Goal: Information Seeking & Learning: Find specific fact

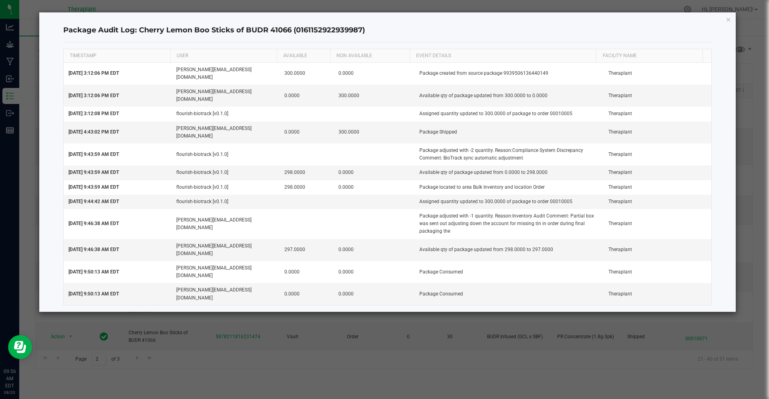
scroll to position [331, 0]
click at [729, 22] on icon "button" at bounding box center [728, 19] width 6 height 10
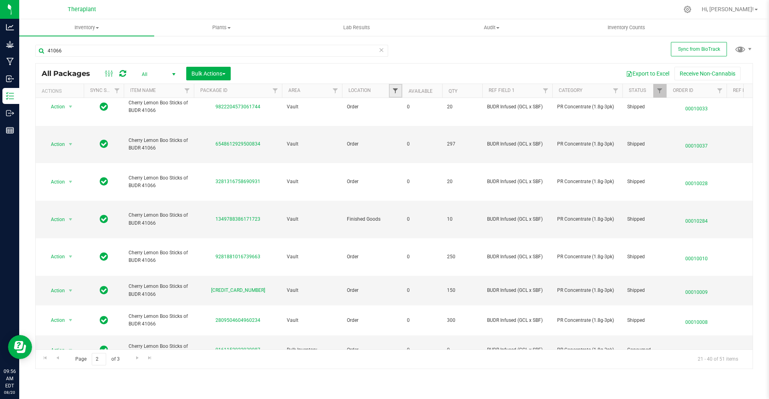
click at [393, 93] on span "Filter" at bounding box center [395, 91] width 6 height 6
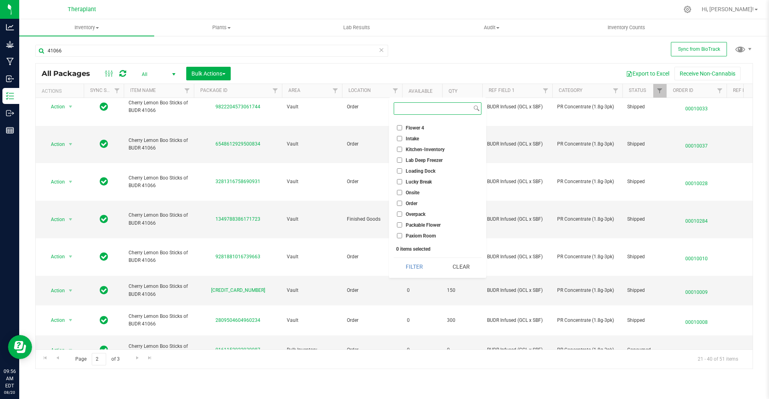
scroll to position [127, 0]
click at [417, 171] on span "Loading Dock" at bounding box center [420, 171] width 30 height 5
click at [402, 171] on input "Loading Dock" at bounding box center [399, 170] width 5 height 5
checkbox input "true"
click at [417, 265] on button "Filter" at bounding box center [413, 267] width 41 height 18
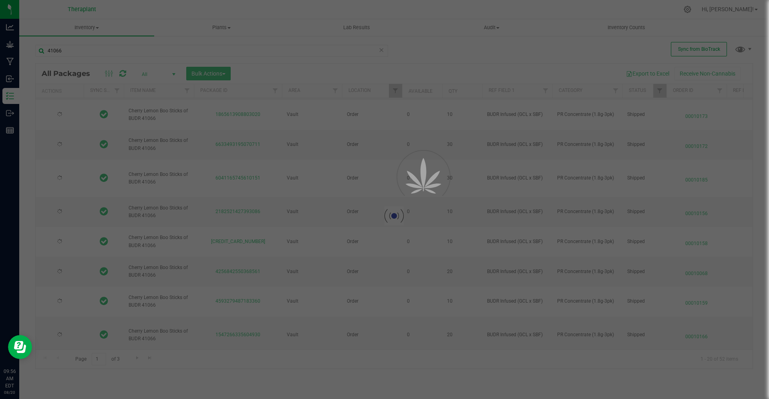
type input "[DATE]"
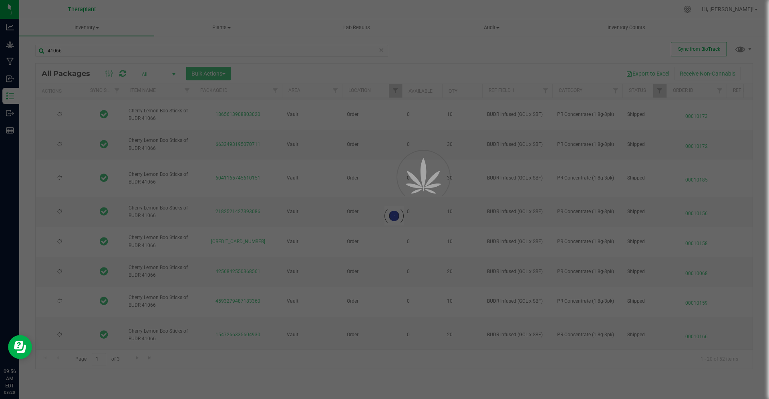
type input "[DATE]"
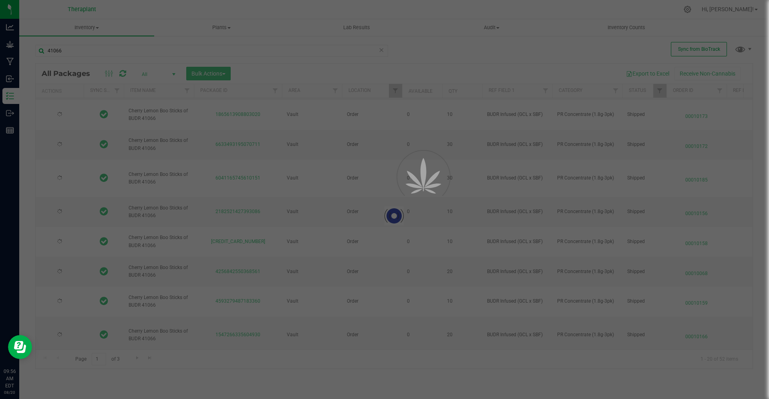
type input "[DATE]"
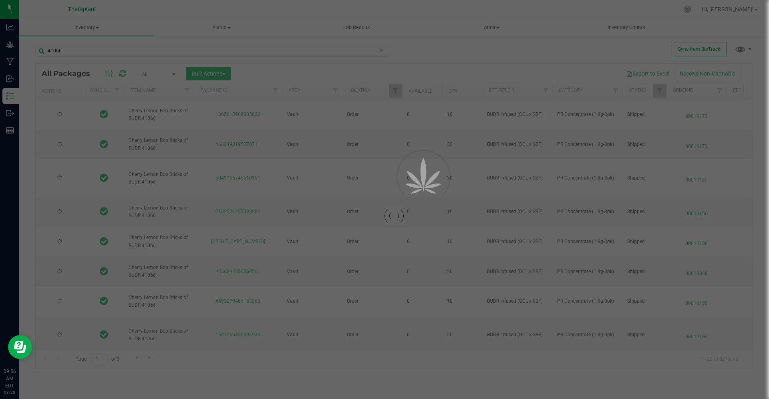
type input "[DATE]"
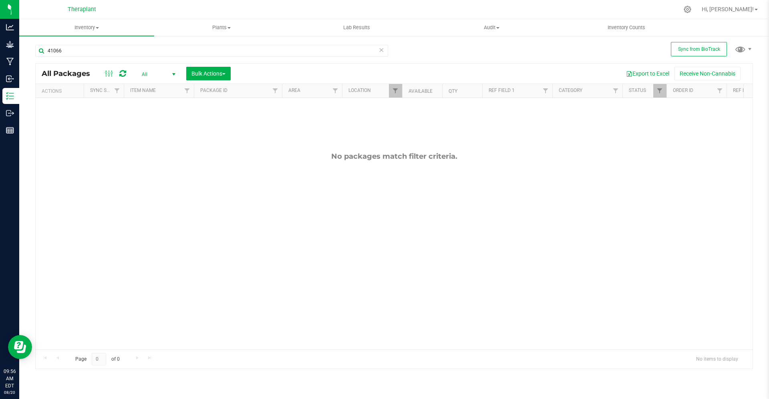
click at [381, 49] on icon at bounding box center [381, 50] width 6 height 10
click at [395, 92] on span "Filter" at bounding box center [395, 91] width 6 height 6
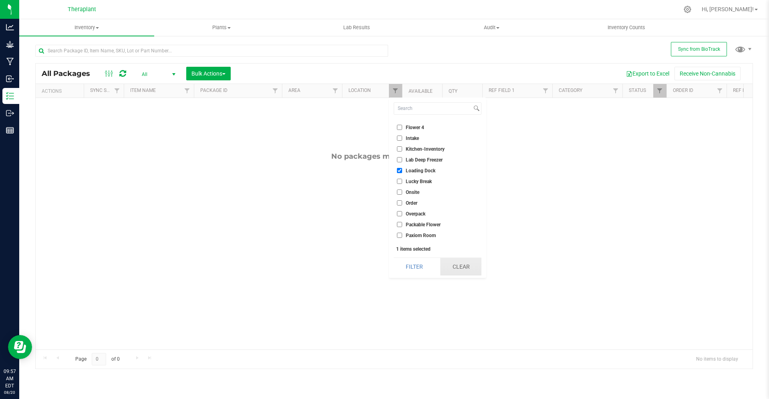
click at [455, 269] on button "Clear" at bounding box center [460, 267] width 41 height 18
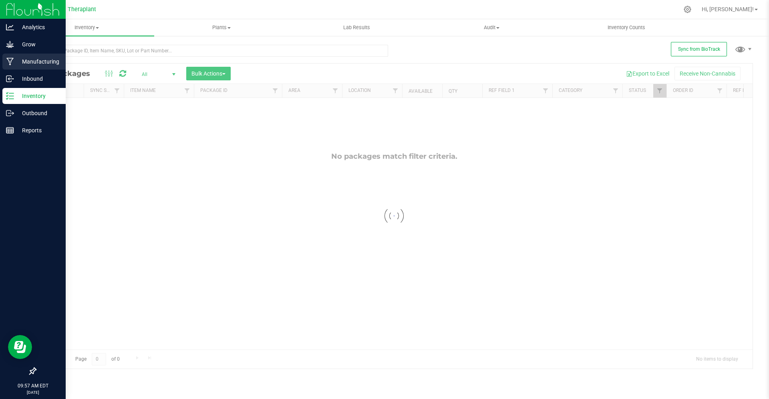
click at [31, 63] on p "Manufacturing" at bounding box center [38, 62] width 48 height 10
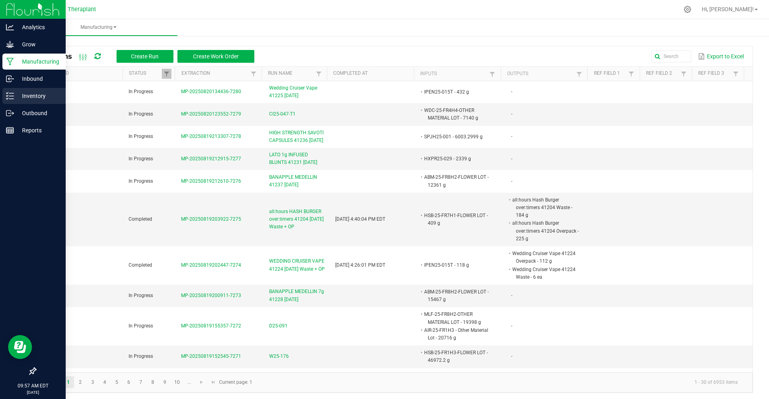
click at [26, 102] on div "Inventory" at bounding box center [33, 96] width 63 height 16
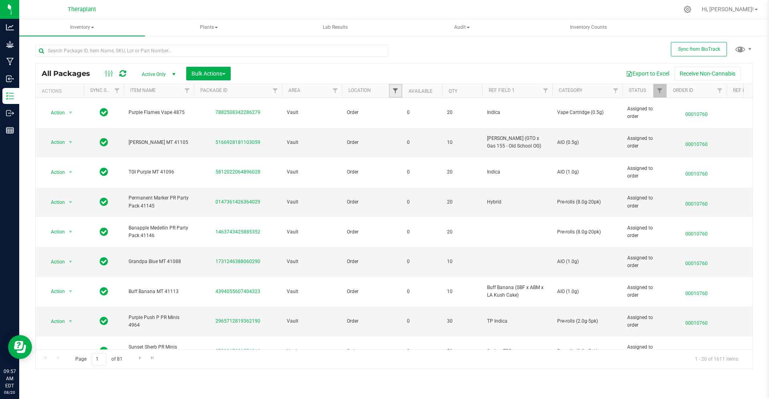
click at [396, 93] on span "Filter" at bounding box center [395, 91] width 6 height 6
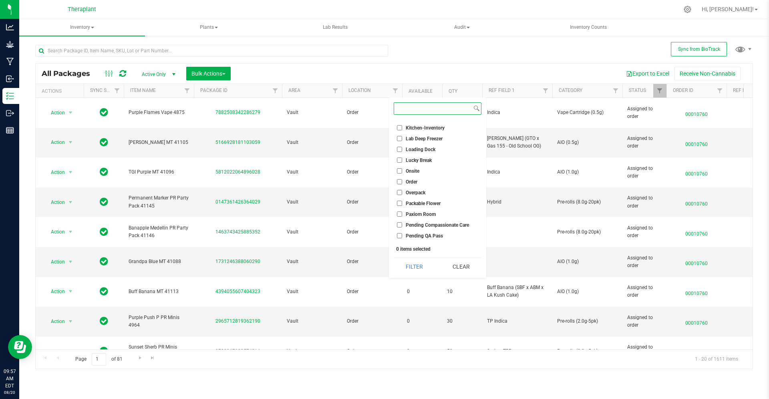
scroll to position [145, 0]
click at [425, 151] on span "Loading Dock" at bounding box center [420, 153] width 30 height 5
click at [402, 150] on input "Loading Dock" at bounding box center [399, 152] width 5 height 5
checkbox input "true"
click at [413, 268] on button "Filter" at bounding box center [413, 267] width 41 height 18
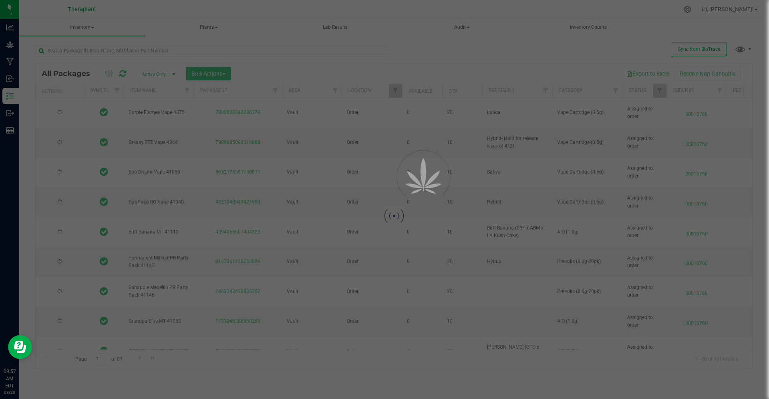
type input "[DATE]"
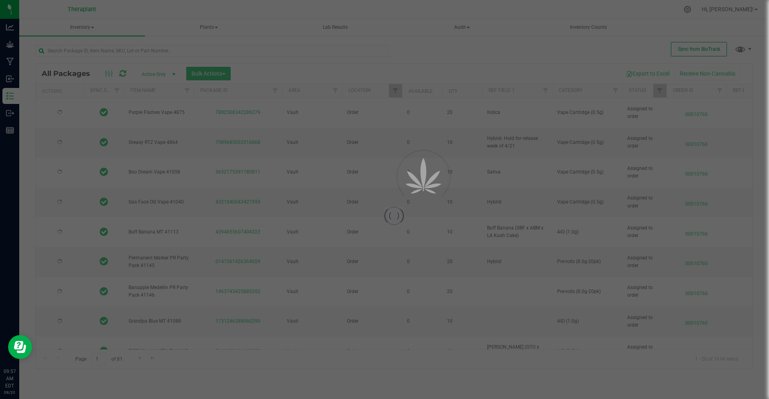
type input "[DATE]"
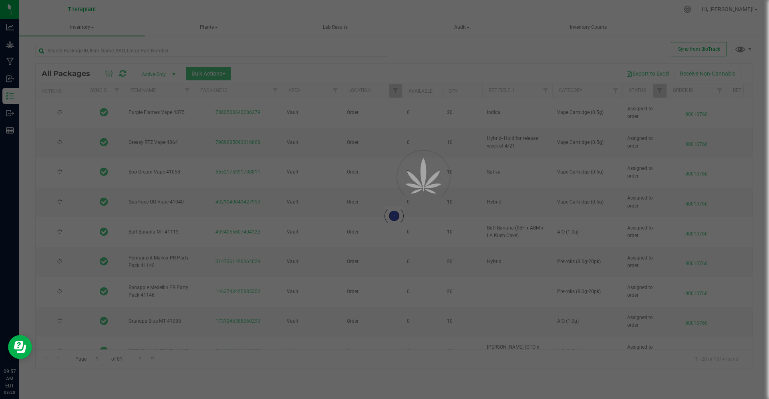
type input "[DATE]"
type input "2026-07-15"
type input "2026-02-12"
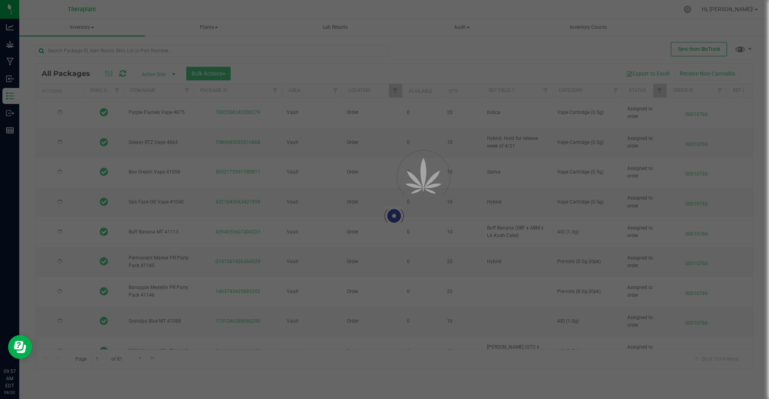
type input "[DATE]"
type input "2026-04-17"
type input "2026-07-10"
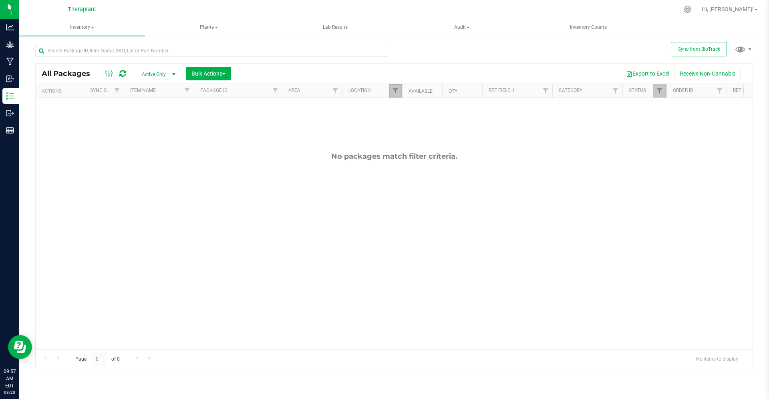
click at [396, 94] on link "Filter" at bounding box center [395, 91] width 13 height 14
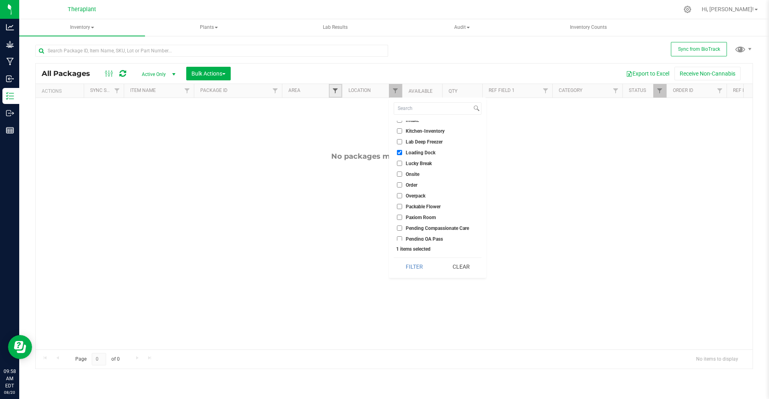
click at [336, 89] on span "Filter" at bounding box center [335, 91] width 6 height 6
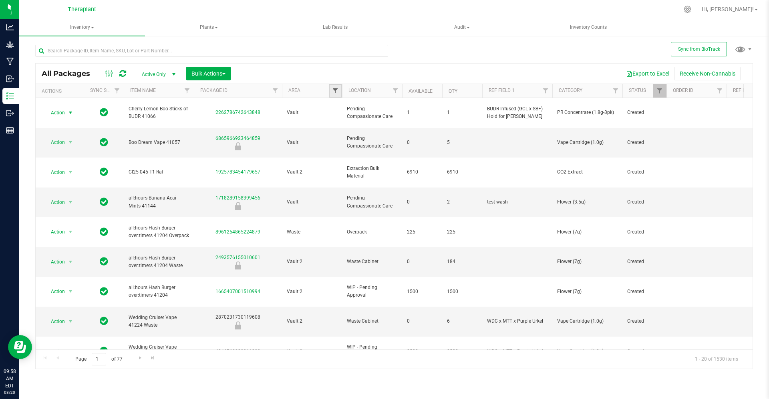
click at [336, 90] on span "Filter" at bounding box center [335, 91] width 6 height 6
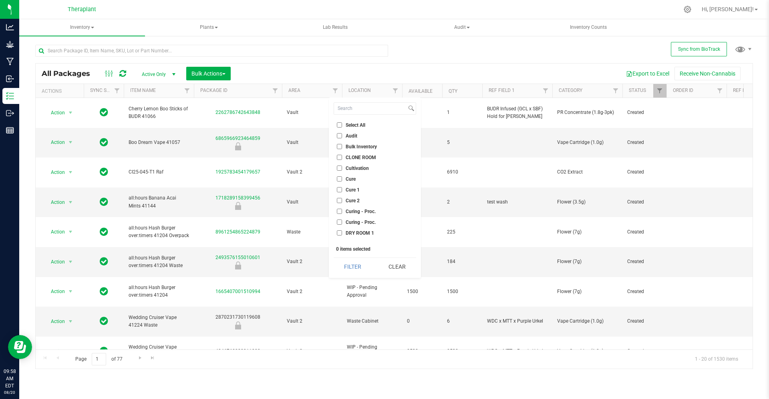
click at [343, 201] on label "Cure 2" at bounding box center [348, 200] width 23 height 5
click at [342, 201] on input "Cure 2" at bounding box center [339, 200] width 5 height 5
checkbox input "true"
click at [360, 273] on button "Filter" at bounding box center [352, 267] width 38 height 18
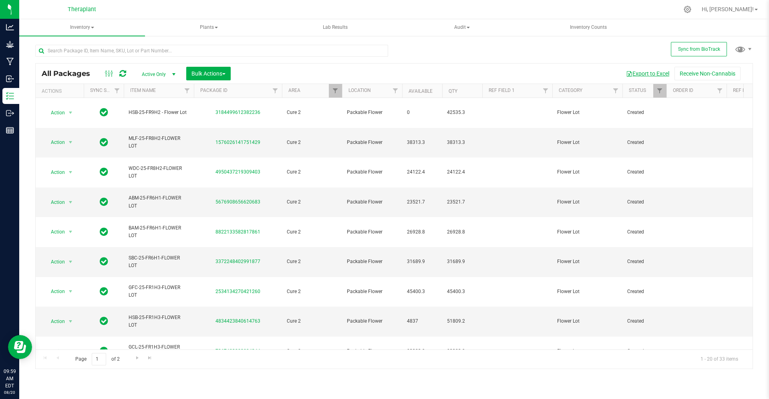
click at [644, 70] on button "Export to Excel" at bounding box center [647, 74] width 54 height 14
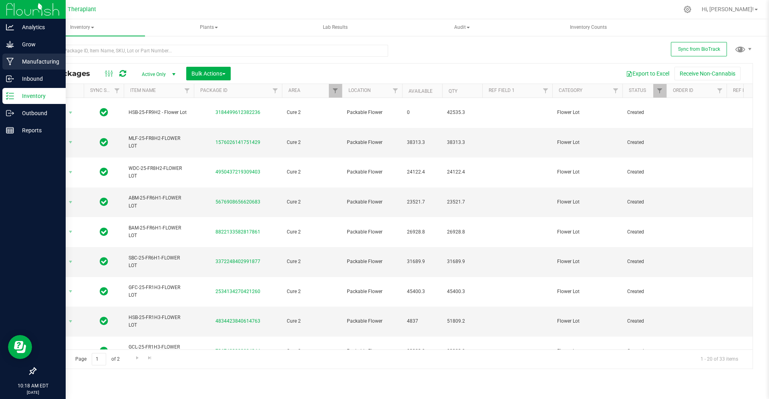
click at [19, 58] on p "Manufacturing" at bounding box center [38, 62] width 48 height 10
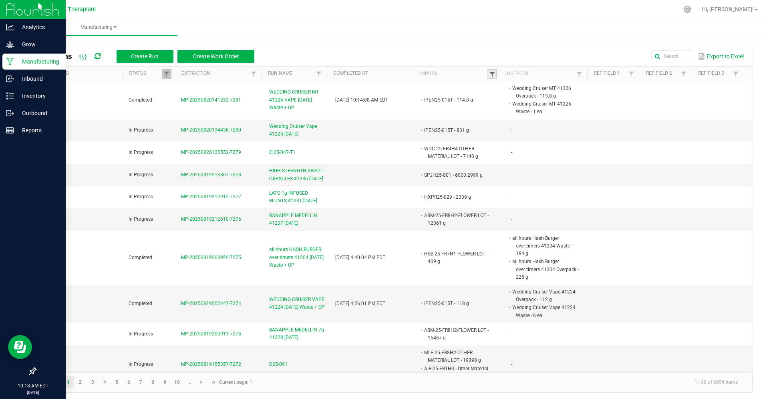
click at [489, 76] on span at bounding box center [492, 74] width 6 height 6
click at [501, 91] on input "text" at bounding box center [527, 90] width 82 height 12
paste input "HSB-25-FR9H2 - Flower Lot"
type input "HSB-25-FR9H2"
click button "Filter" at bounding box center [549, 112] width 40 height 18
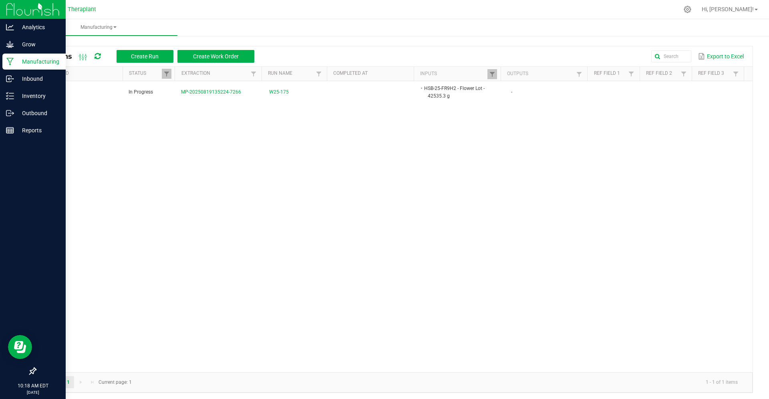
click at [473, 66] on div "All Runs Create Run Create Work Order Export to Excel" at bounding box center [394, 56] width 716 height 20
click at [490, 72] on link at bounding box center [492, 74] width 10 height 10
click at [506, 97] on kendo-grid-column-regex-filter "HSB-25-FR9H2" at bounding box center [527, 90] width 82 height 17
click at [506, 96] on input "HSB-25-FR9H2" at bounding box center [527, 90] width 82 height 12
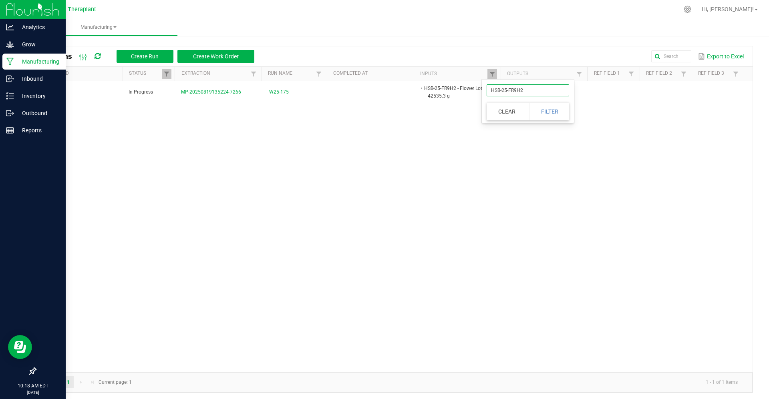
click at [506, 96] on input "HSB-25-FR9H2" at bounding box center [527, 90] width 82 height 12
paste input "AIR-25-FR1H3 - Flower Lot"
type input "AIR-25-FR1H3 - Flower Lot"
click button "Filter" at bounding box center [549, 112] width 40 height 18
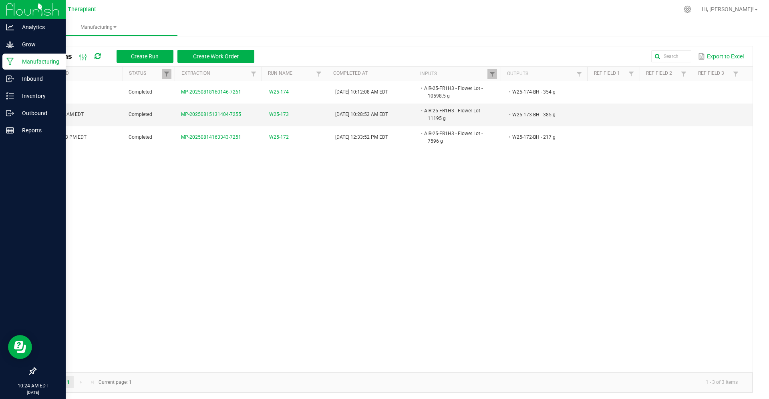
click at [19, 62] on p "Manufacturing" at bounding box center [38, 62] width 48 height 10
